Goal: Transaction & Acquisition: Subscribe to service/newsletter

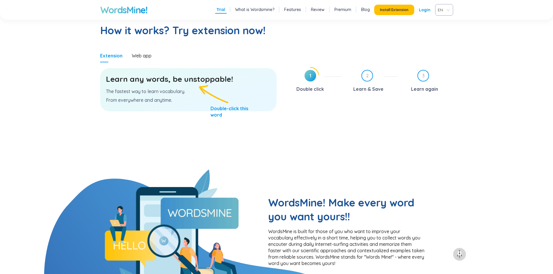
scroll to position [290, 0]
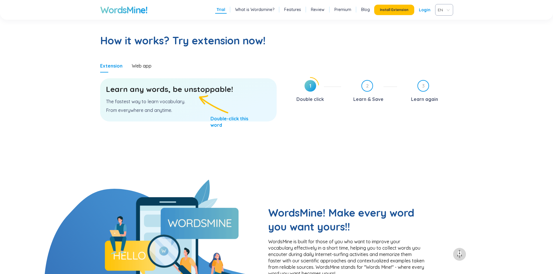
click at [195, 100] on p "The fastest way to learn vocabulary." at bounding box center [188, 101] width 165 height 6
click at [146, 67] on div "Web app" at bounding box center [142, 66] width 20 height 6
click at [312, 86] on span "1" at bounding box center [310, 86] width 12 height 12
click at [315, 132] on div "1 Double click 2 Learn & Save 3 Learn again Please do step 1 first" at bounding box center [369, 128] width 168 height 103
click at [189, 90] on h3 "Learn any words, be unstoppable!" at bounding box center [188, 89] width 165 height 10
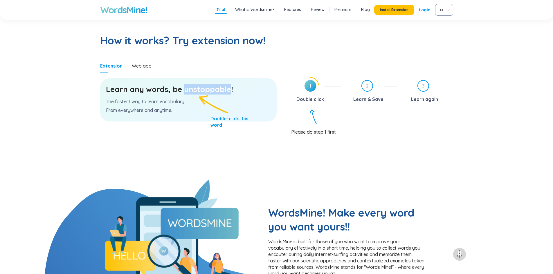
click at [189, 90] on h3 "Learn any words, be unstoppable!" at bounding box center [188, 89] width 165 height 10
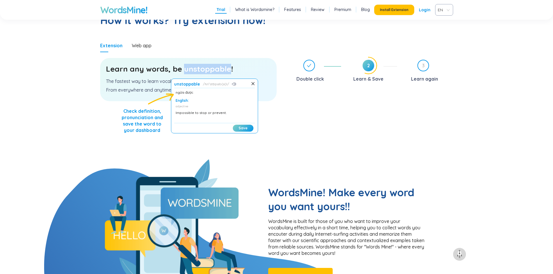
scroll to position [319, 0]
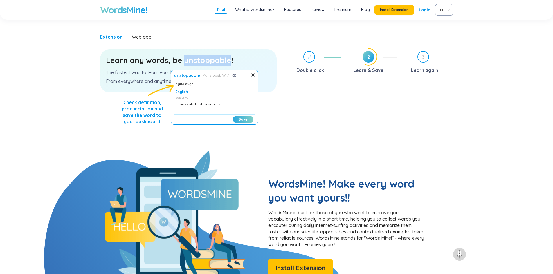
click at [238, 120] on button "Save" at bounding box center [243, 119] width 21 height 7
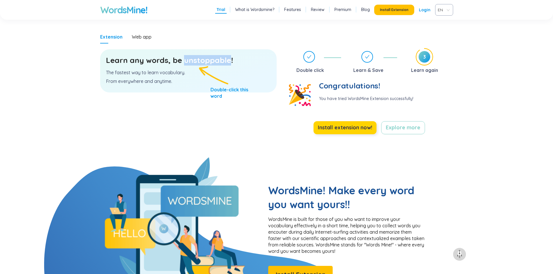
click at [348, 127] on span "Install extension now!" at bounding box center [345, 128] width 54 height 8
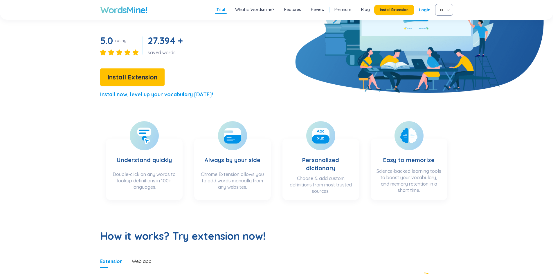
scroll to position [87, 0]
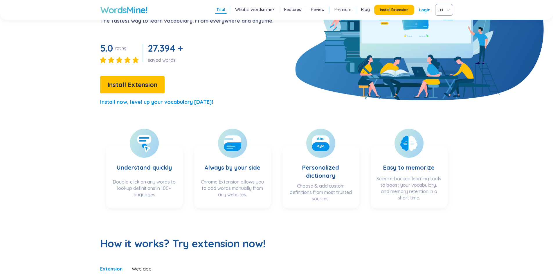
click at [424, 11] on link "Login" at bounding box center [425, 10] width 12 height 10
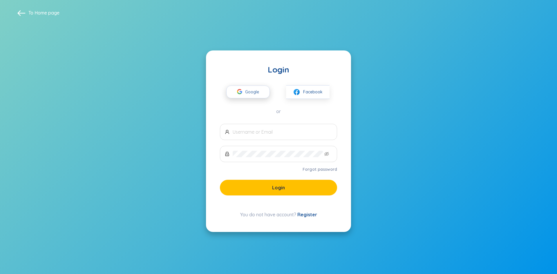
click at [251, 94] on span "Google" at bounding box center [253, 92] width 17 height 12
click at [270, 130] on input "text" at bounding box center [282, 132] width 99 height 6
type input "[EMAIL_ADDRESS][DOMAIN_NAME]"
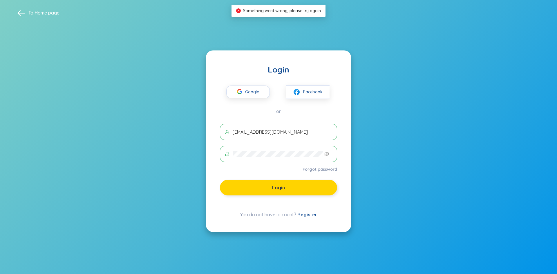
click at [278, 187] on span "Login" at bounding box center [278, 187] width 13 height 6
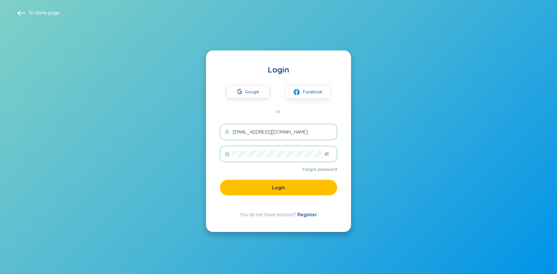
click at [306, 215] on link "Register" at bounding box center [307, 215] width 20 height 6
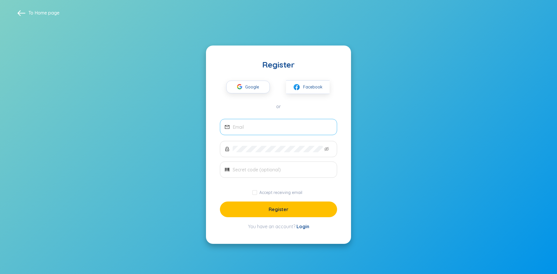
click at [247, 131] on span at bounding box center [278, 127] width 117 height 16
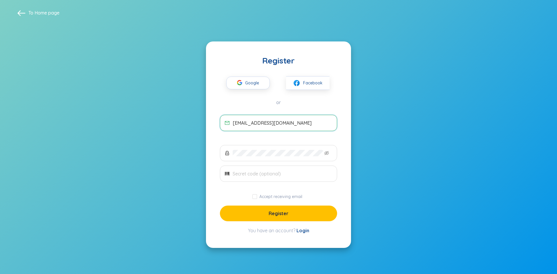
type input "[EMAIL_ADDRESS][DOMAIN_NAME]"
click at [255, 81] on span "Google" at bounding box center [253, 83] width 17 height 12
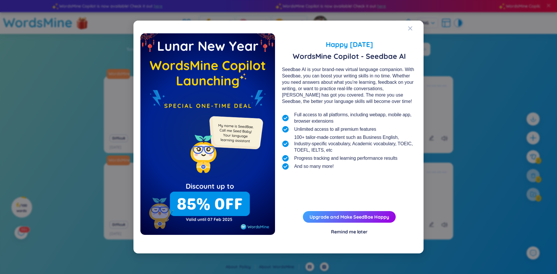
click at [350, 232] on div "Remind me later" at bounding box center [349, 232] width 37 height 6
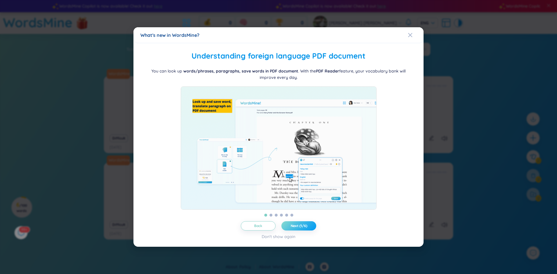
click at [294, 228] on span "Next (1/6)" at bounding box center [299, 226] width 17 height 5
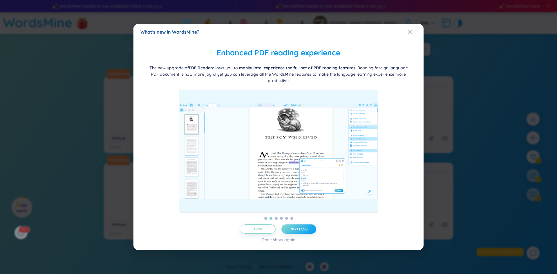
click at [294, 230] on span "Next (2/6)" at bounding box center [298, 229] width 17 height 5
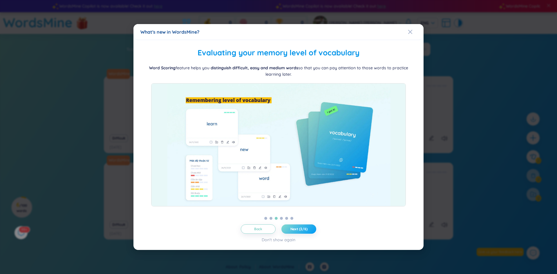
click at [294, 230] on span "Next (2/6)" at bounding box center [298, 229] width 17 height 5
click at [255, 229] on span "Back" at bounding box center [258, 229] width 8 height 5
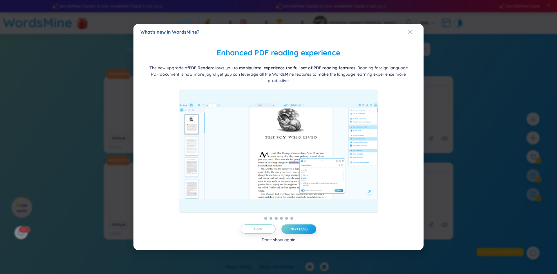
click at [277, 242] on div "Don't show again" at bounding box center [279, 240] width 34 height 6
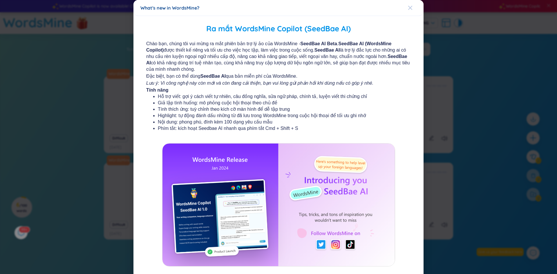
click at [408, 8] on icon "Close" at bounding box center [410, 8] width 5 height 5
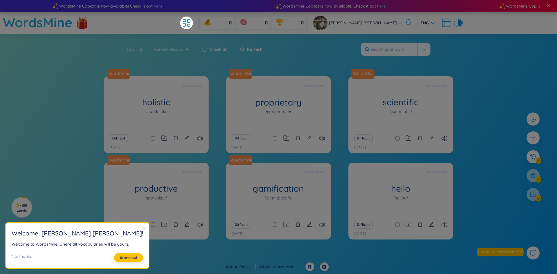
click at [142, 229] on icon "close" at bounding box center [144, 229] width 4 height 4
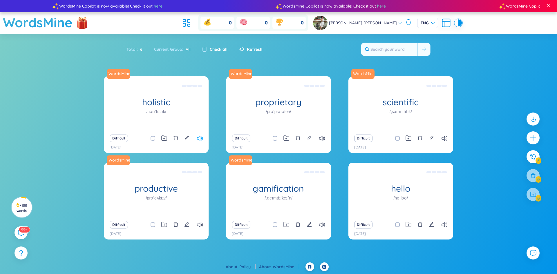
click at [198, 137] on icon at bounding box center [200, 138] width 6 height 5
click at [320, 138] on icon at bounding box center [322, 138] width 6 height 5
click at [533, 139] on icon "plus" at bounding box center [533, 138] width 8 height 8
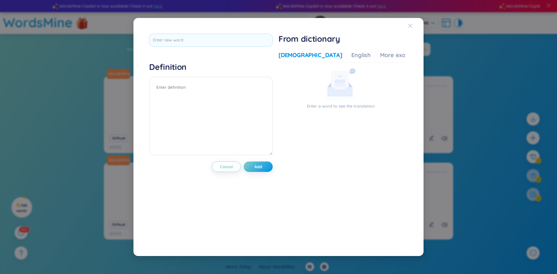
click at [409, 26] on icon "Close" at bounding box center [410, 25] width 5 height 5
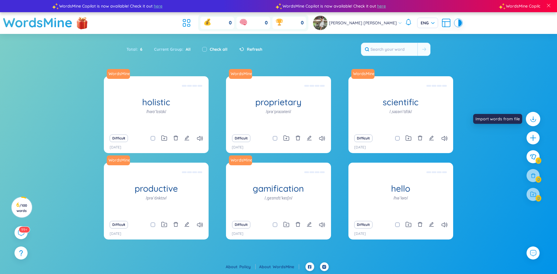
click at [532, 117] on icon at bounding box center [533, 119] width 8 height 8
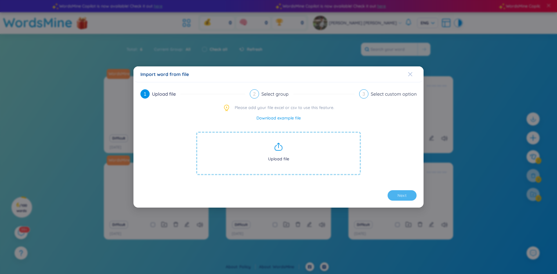
click at [412, 76] on icon "Close" at bounding box center [410, 74] width 5 height 5
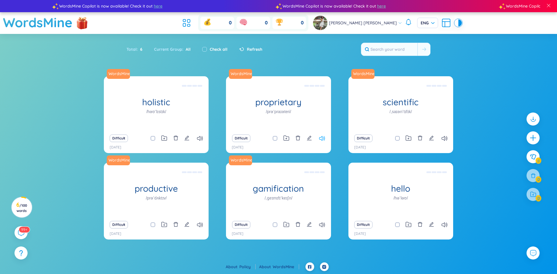
click at [320, 137] on icon at bounding box center [322, 138] width 6 height 5
